Goal: Navigation & Orientation: Find specific page/section

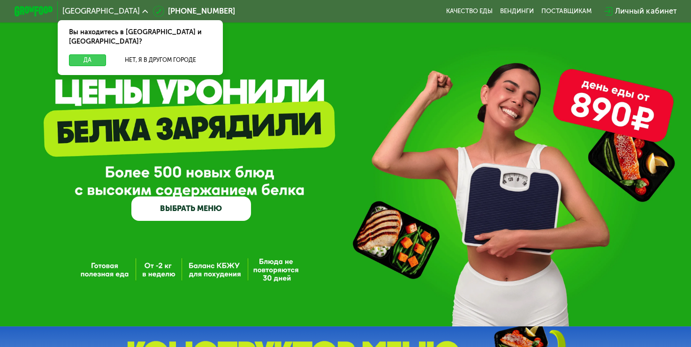
click at [90, 54] on button "Да" at bounding box center [87, 60] width 37 height 12
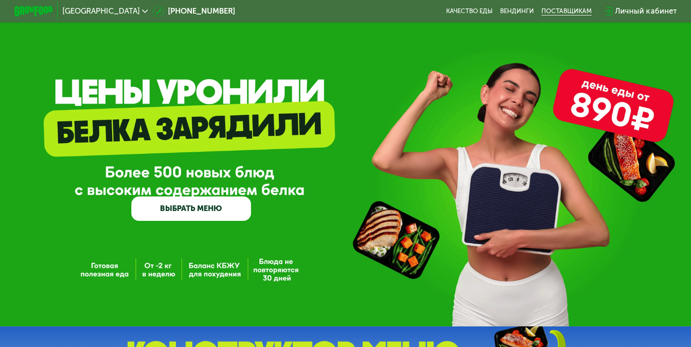
click at [556, 13] on div "поставщикам" at bounding box center [566, 12] width 50 height 8
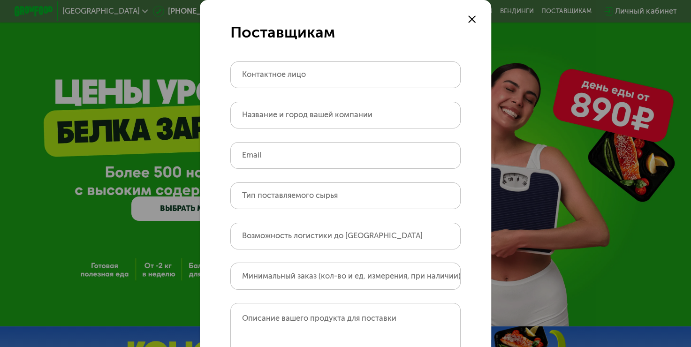
click at [139, 46] on div "Поставщикам Контактное лицо Название и город вашей компании Email Тип поставляе…" at bounding box center [345, 173] width 691 height 347
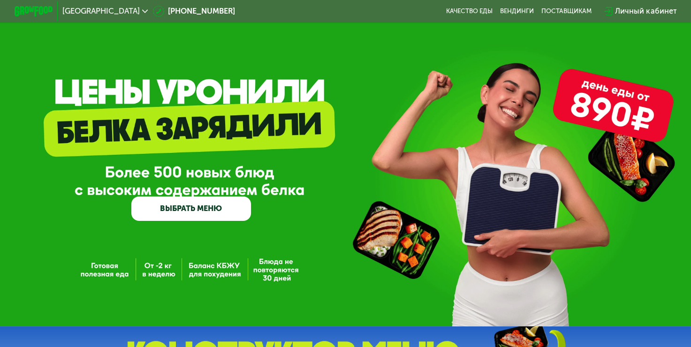
click at [641, 12] on div "Личный кабинет" at bounding box center [645, 12] width 61 height 12
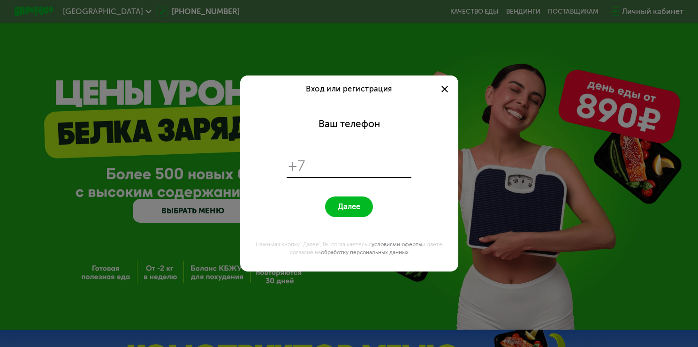
click at [367, 47] on div "Вход или регистрация Ваш телефон +7 Далее Нажимая кнопку "Далее", Вы соглашаете…" at bounding box center [349, 173] width 698 height 347
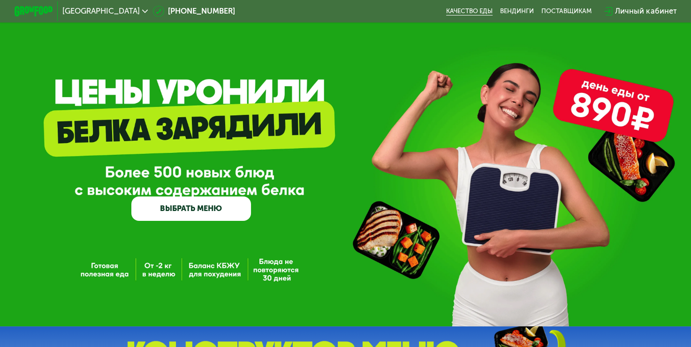
click at [460, 11] on link "Качество еды" at bounding box center [469, 12] width 46 height 8
click at [516, 9] on link "Вендинги" at bounding box center [517, 12] width 34 height 8
